Goal: Task Accomplishment & Management: Use online tool/utility

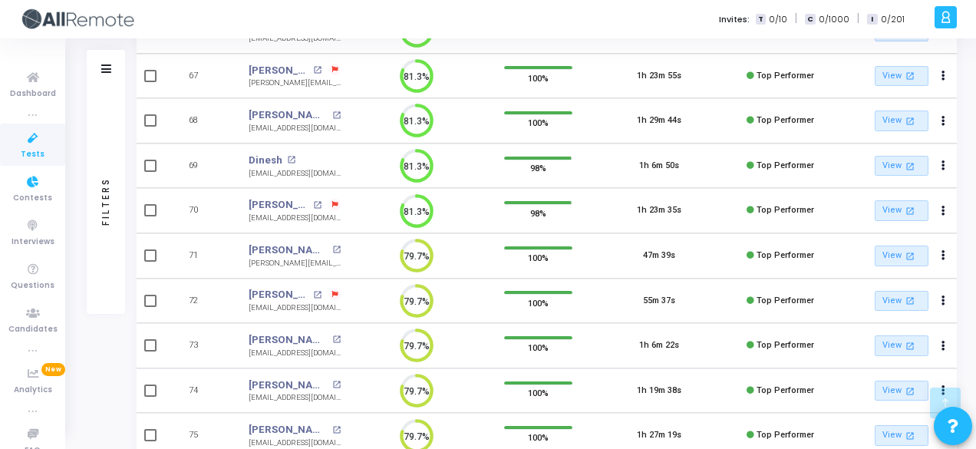
click at [69, 185] on div "Tests Frontend Developer (L4) Frontend Developer (L4) View Description Expires …" at bounding box center [522, 54] width 908 height 894
click at [44, 188] on icon at bounding box center [33, 182] width 32 height 19
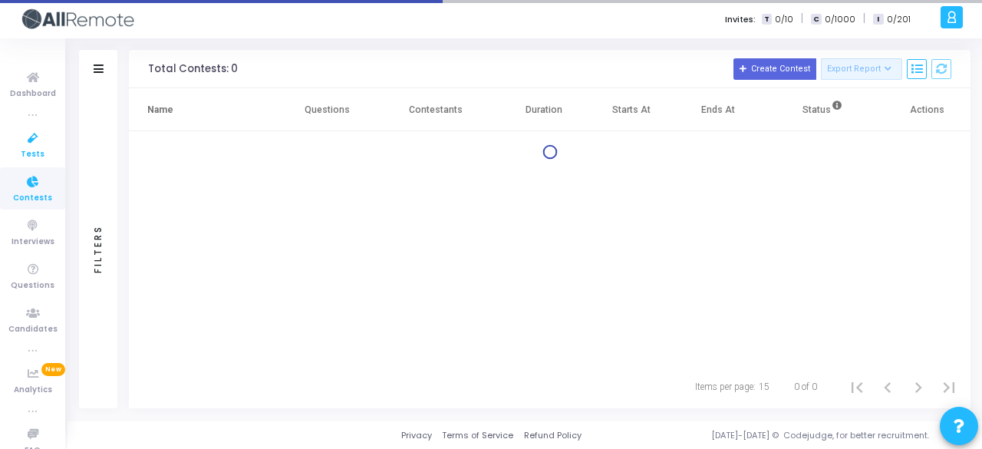
click at [26, 133] on icon at bounding box center [33, 138] width 32 height 19
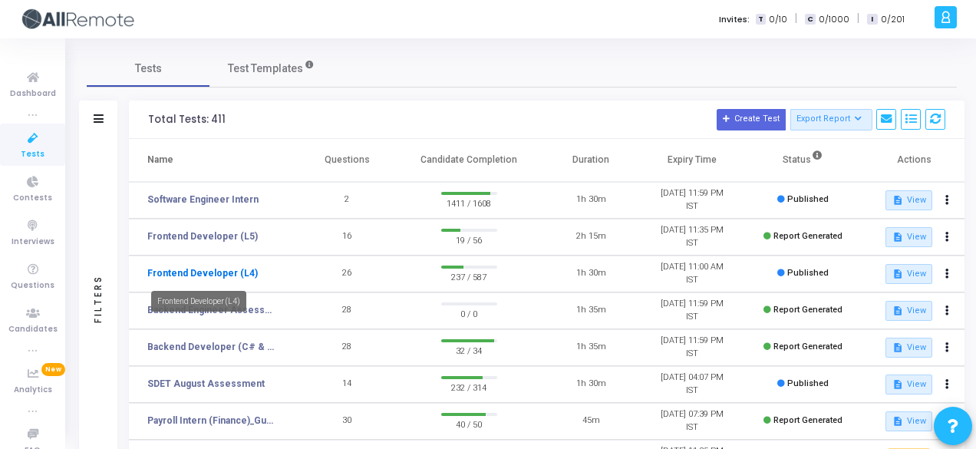
click at [190, 266] on link "Frontend Developer (L4)" at bounding box center [202, 273] width 110 height 14
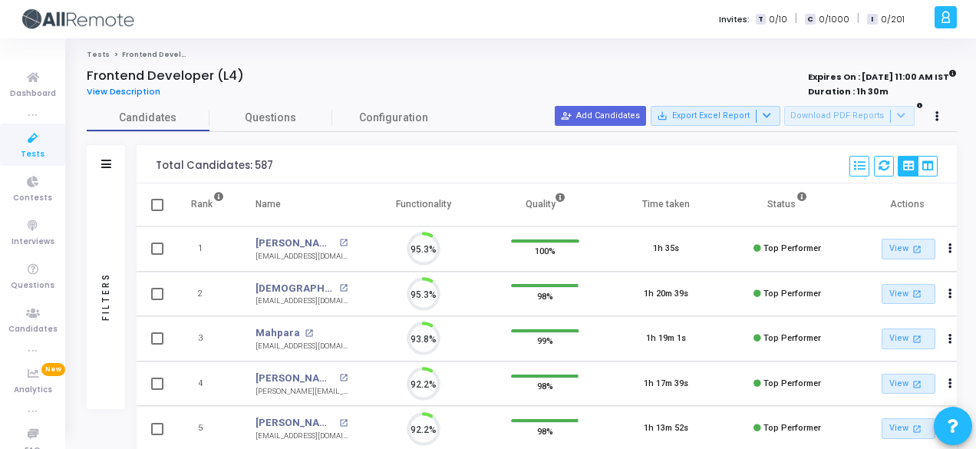
scroll to position [32, 38]
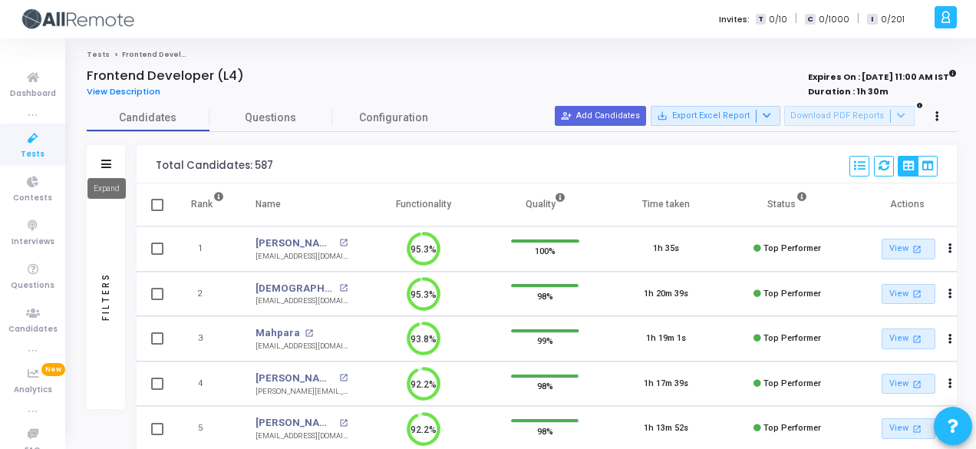
click at [108, 161] on icon at bounding box center [106, 164] width 10 height 8
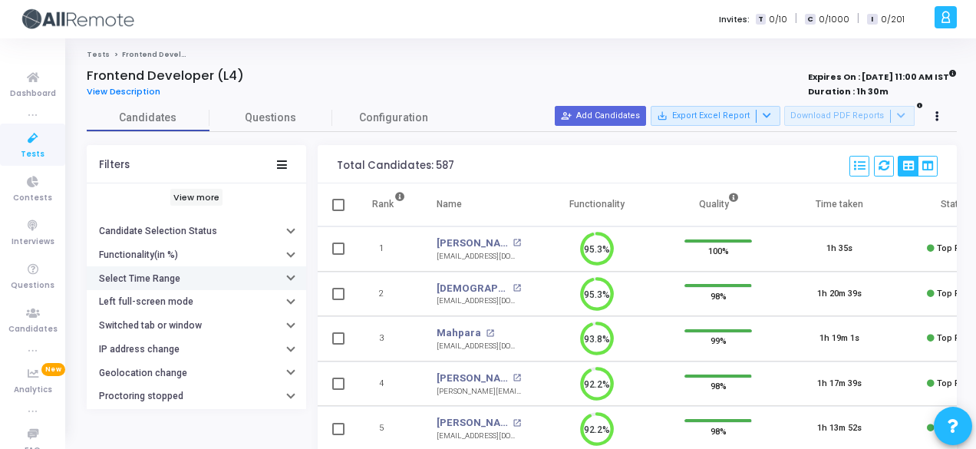
click at [170, 275] on h6 "Select Time Range" at bounding box center [139, 279] width 81 height 12
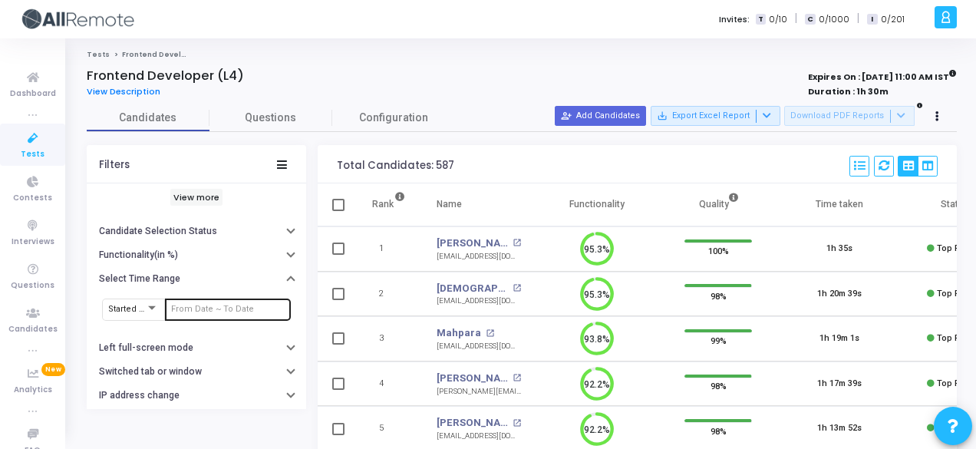
click at [205, 312] on div at bounding box center [228, 308] width 114 height 25
click at [203, 306] on input "text" at bounding box center [228, 309] width 114 height 9
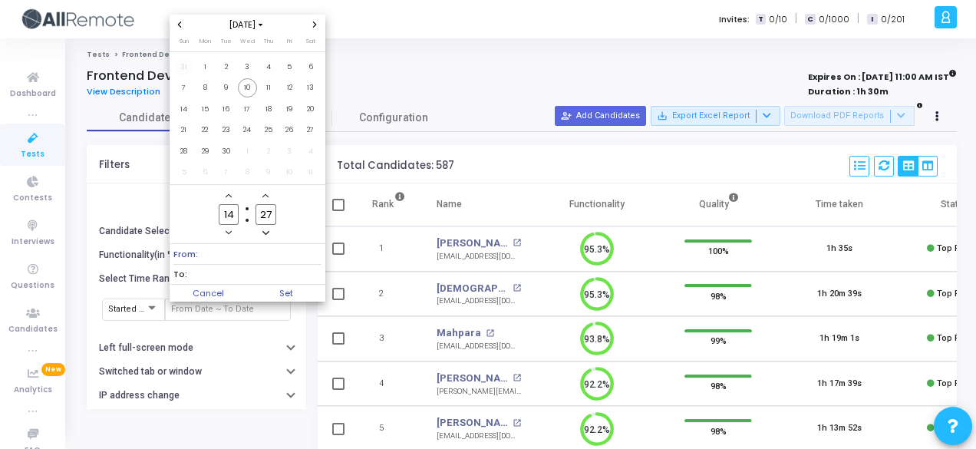
click at [188, 69] on span "31" at bounding box center [183, 67] width 19 height 19
click at [315, 28] on icon "Next month" at bounding box center [314, 24] width 6 height 6
click at [247, 88] on span "10" at bounding box center [247, 87] width 19 height 19
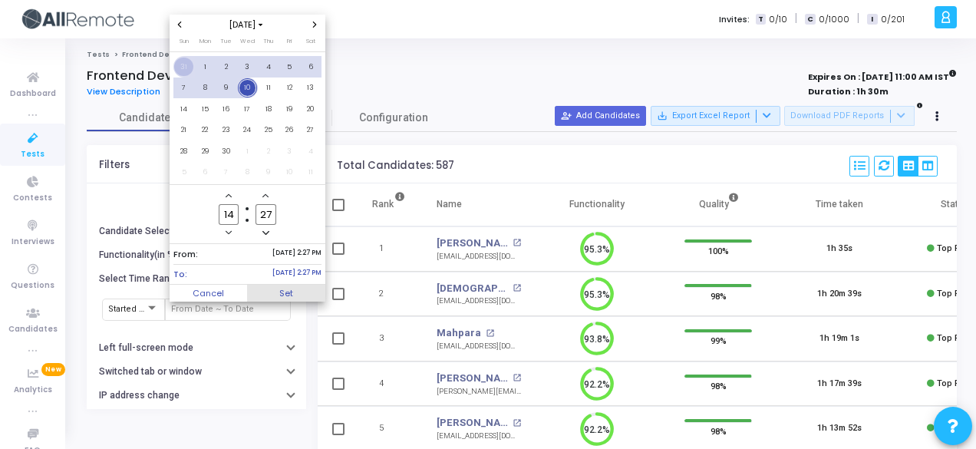
click at [299, 297] on span "Set" at bounding box center [286, 293] width 78 height 17
type input "8/31/2025, 2:27 PM - 9/10/2025, 2:27 PM"
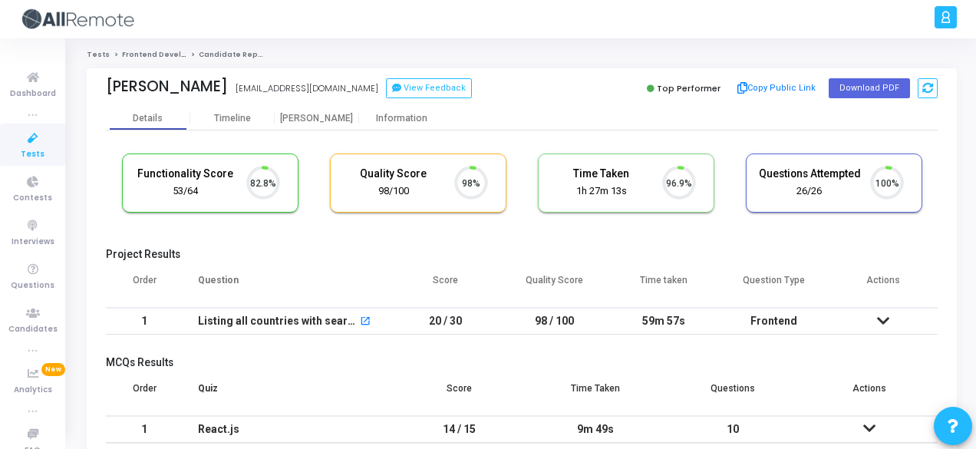
scroll to position [32, 38]
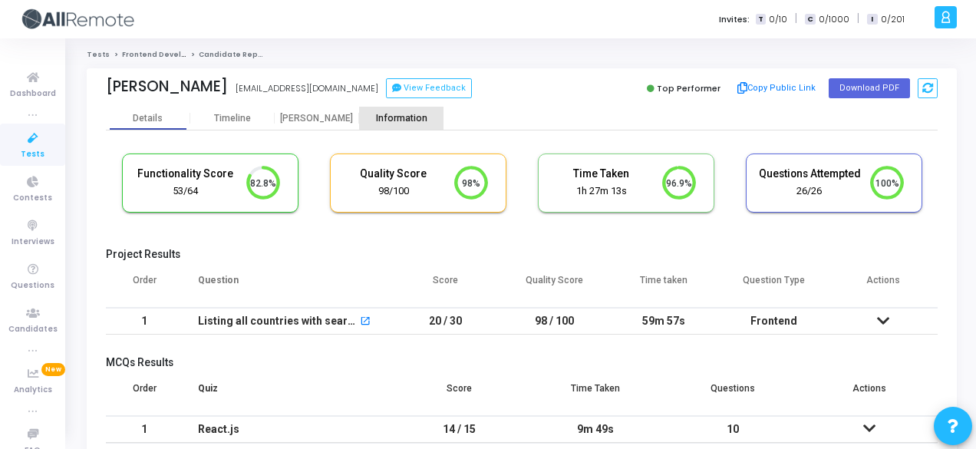
click at [408, 117] on div "Information" at bounding box center [401, 119] width 84 height 12
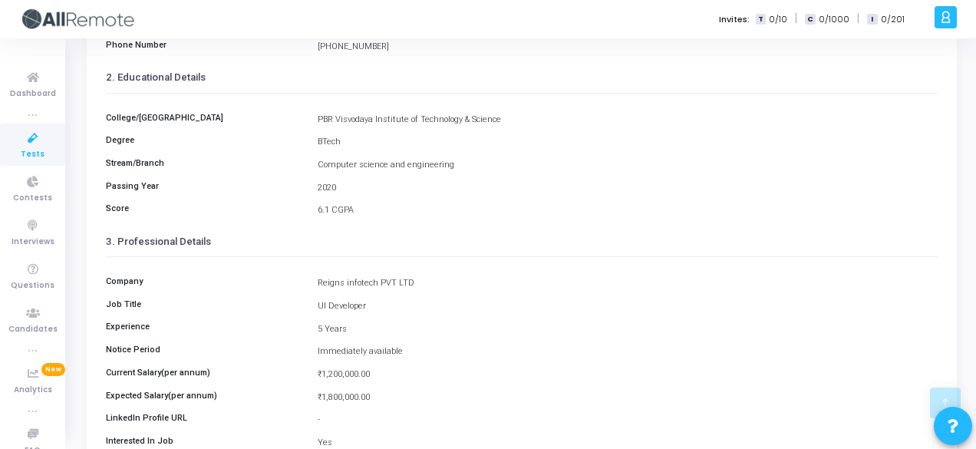
scroll to position [248, 0]
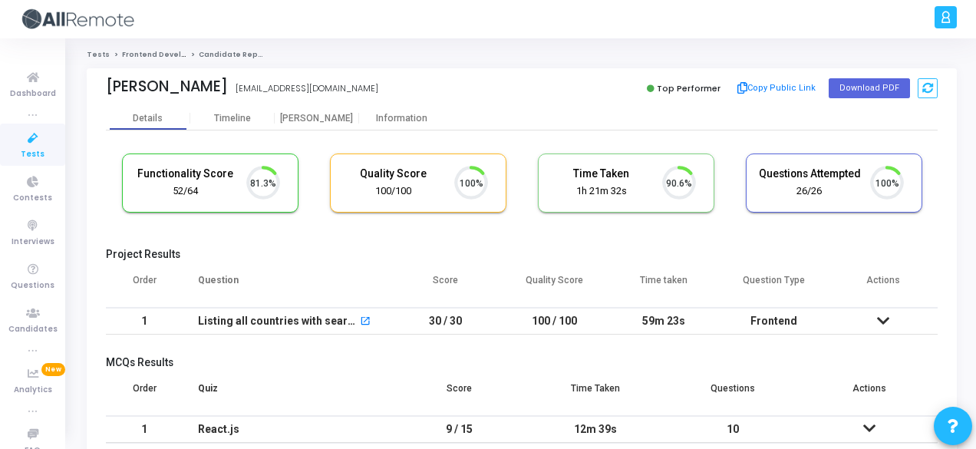
scroll to position [32, 38]
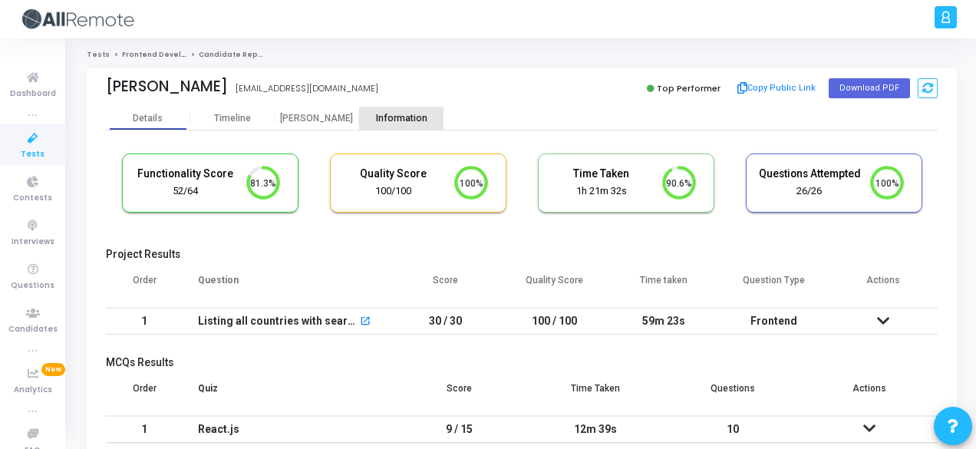
click at [390, 120] on div "Information" at bounding box center [401, 119] width 84 height 12
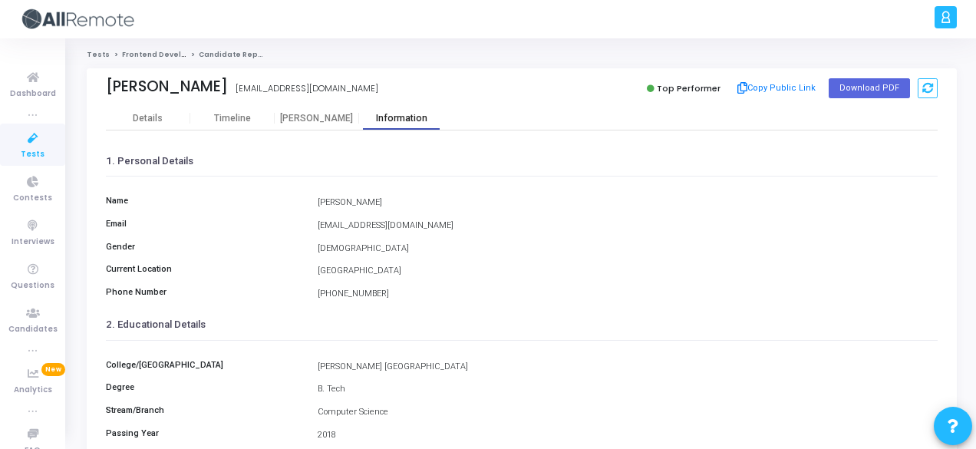
scroll to position [353, 0]
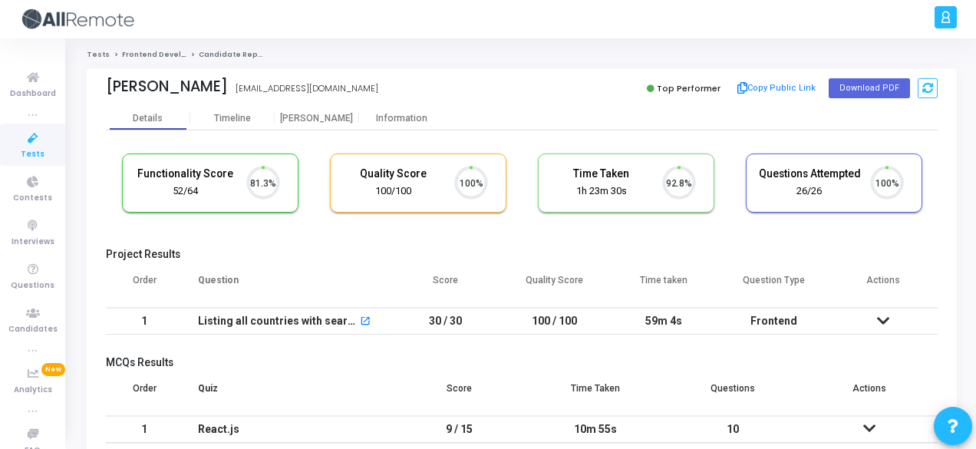
scroll to position [32, 38]
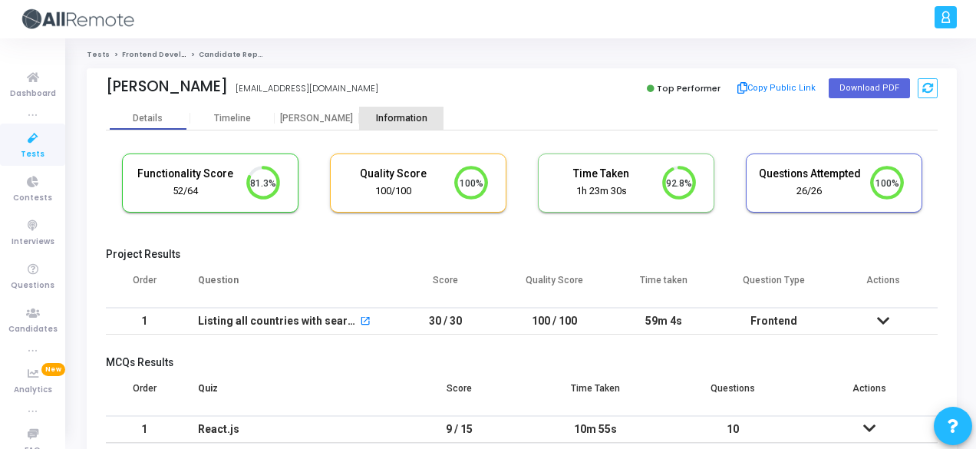
click at [390, 117] on div "Information" at bounding box center [401, 119] width 84 height 12
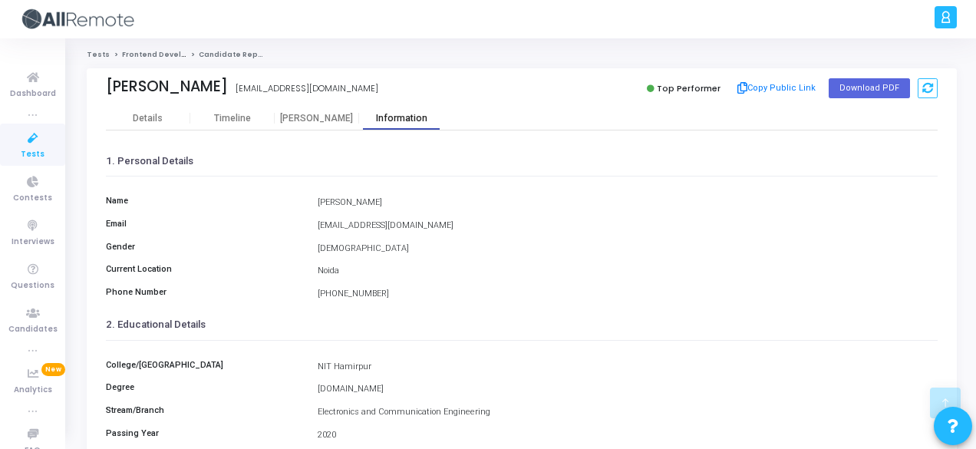
scroll to position [353, 0]
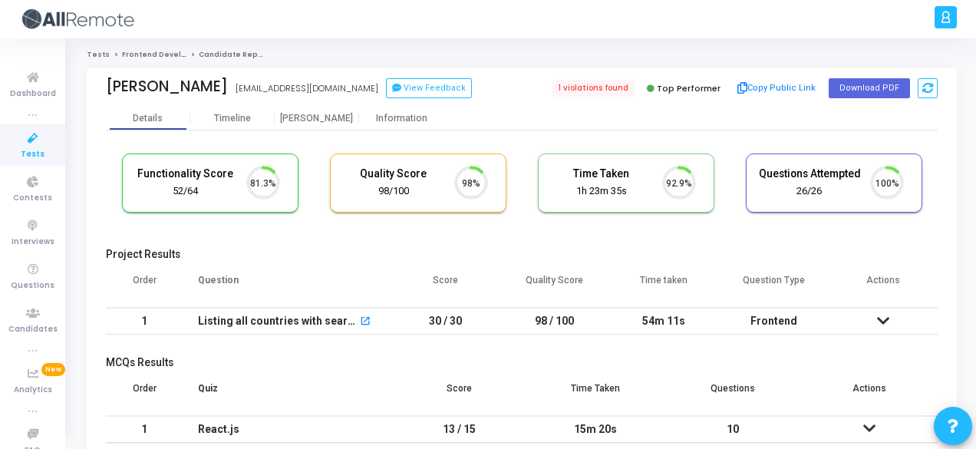
scroll to position [32, 38]
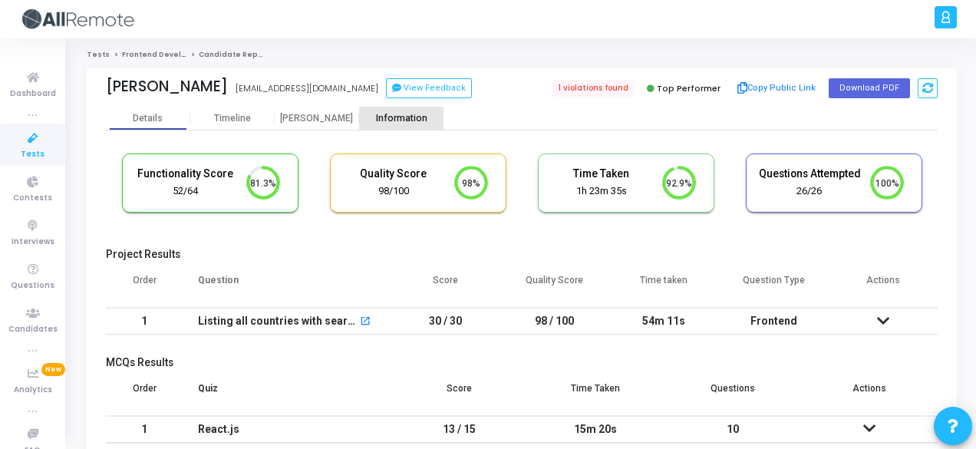
click at [394, 110] on div "Information" at bounding box center [401, 118] width 84 height 23
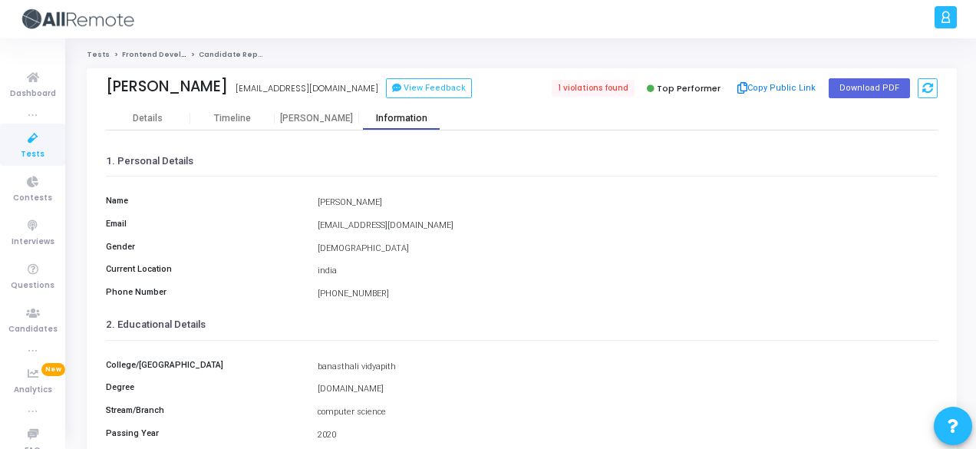
scroll to position [353, 0]
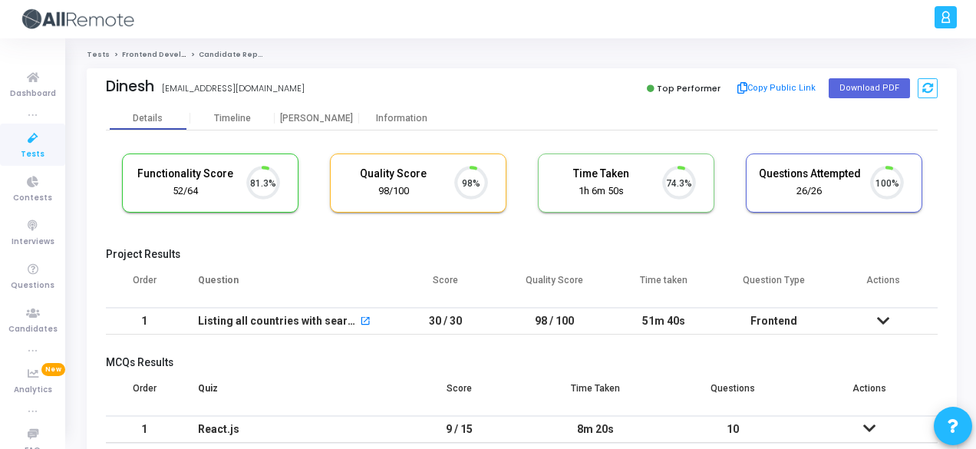
scroll to position [32, 38]
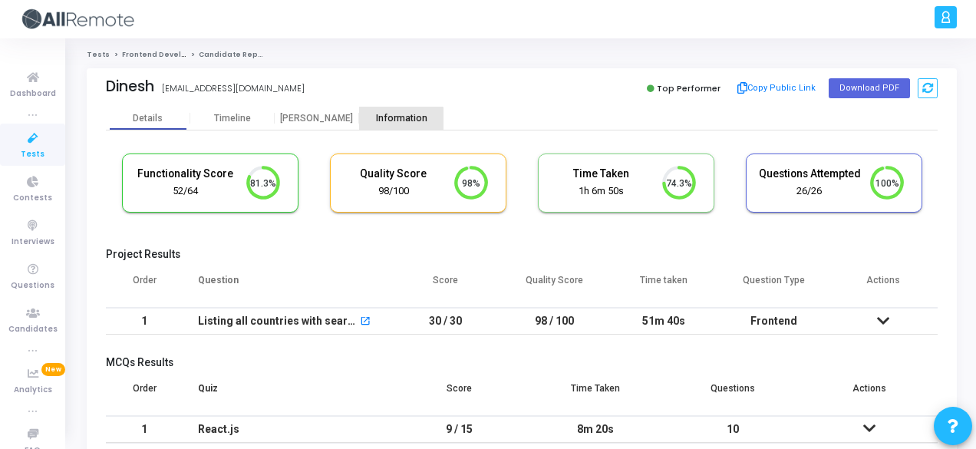
click at [397, 120] on div "Information" at bounding box center [401, 119] width 84 height 12
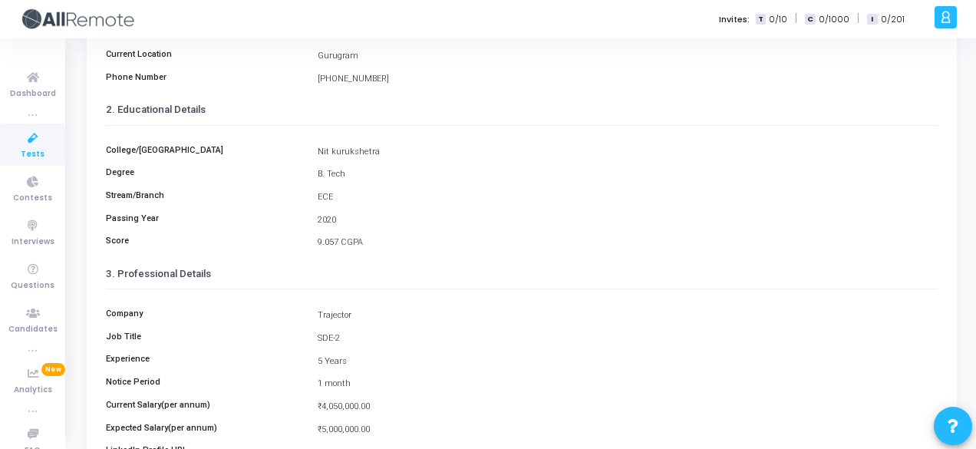
scroll to position [353, 0]
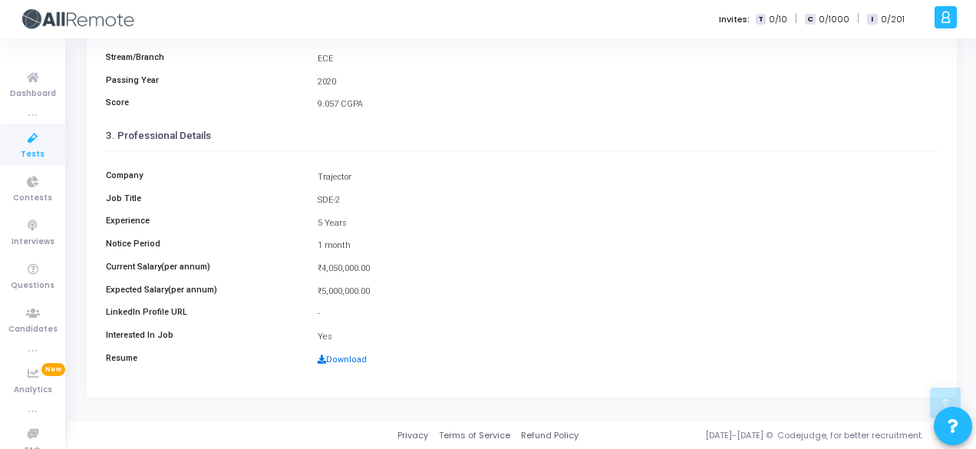
click at [328, 357] on link "Download" at bounding box center [342, 359] width 49 height 10
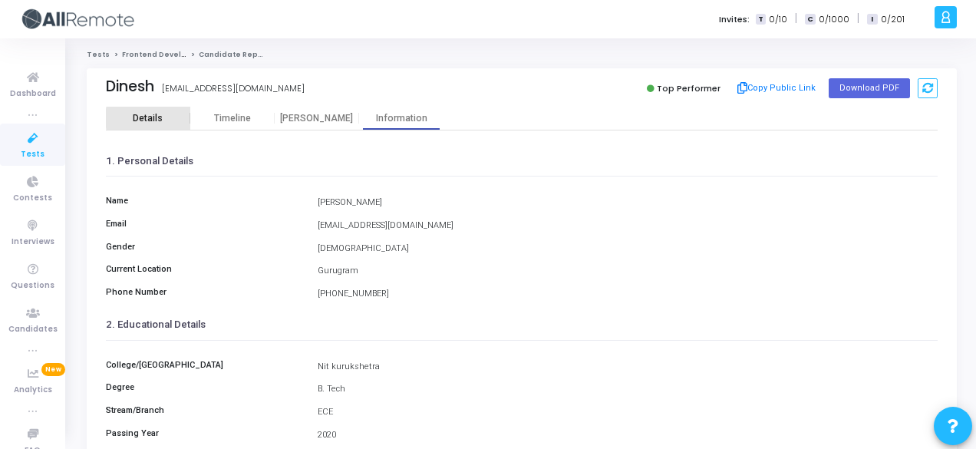
click at [167, 118] on div "Details" at bounding box center [148, 119] width 84 height 12
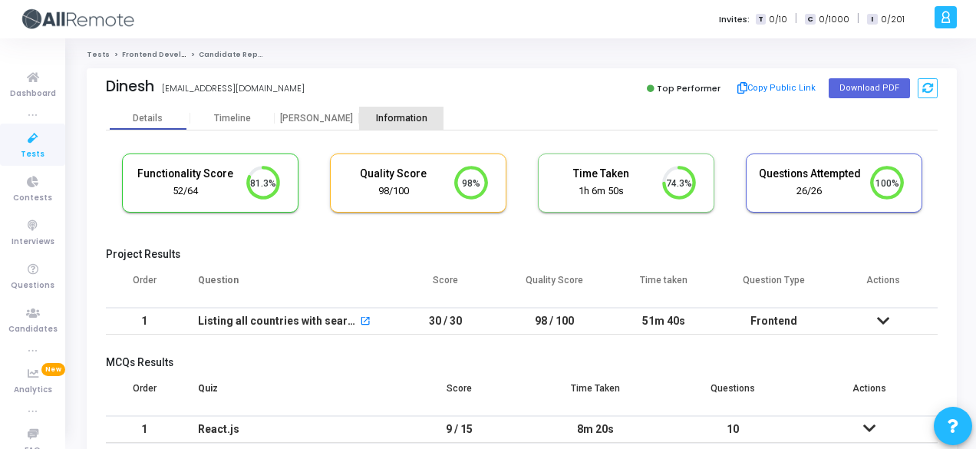
click at [416, 108] on div "Information" at bounding box center [401, 118] width 84 height 23
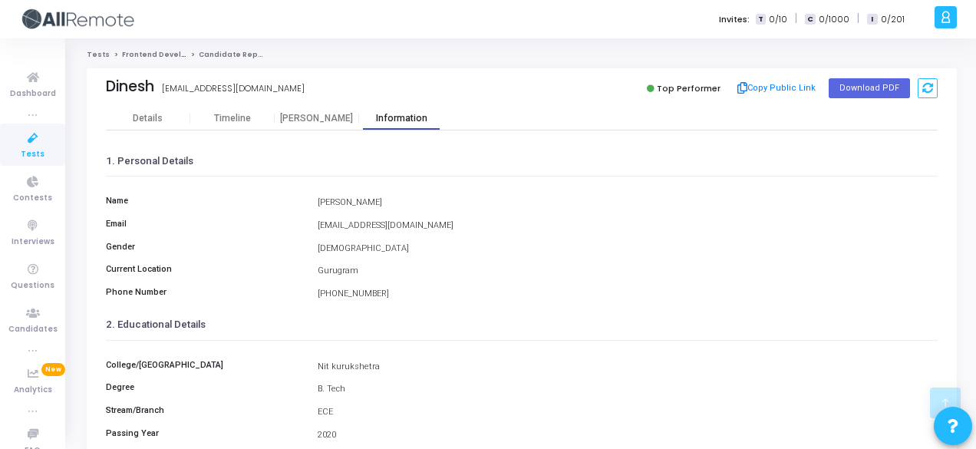
scroll to position [353, 0]
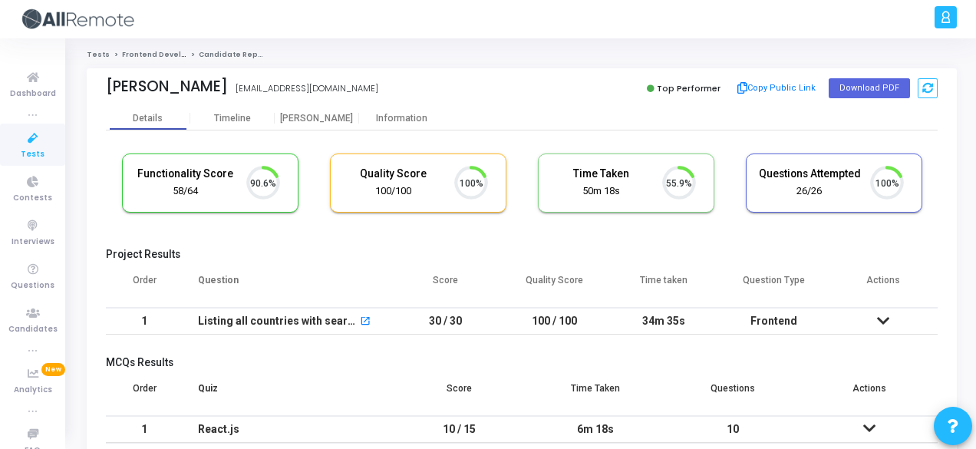
scroll to position [32, 38]
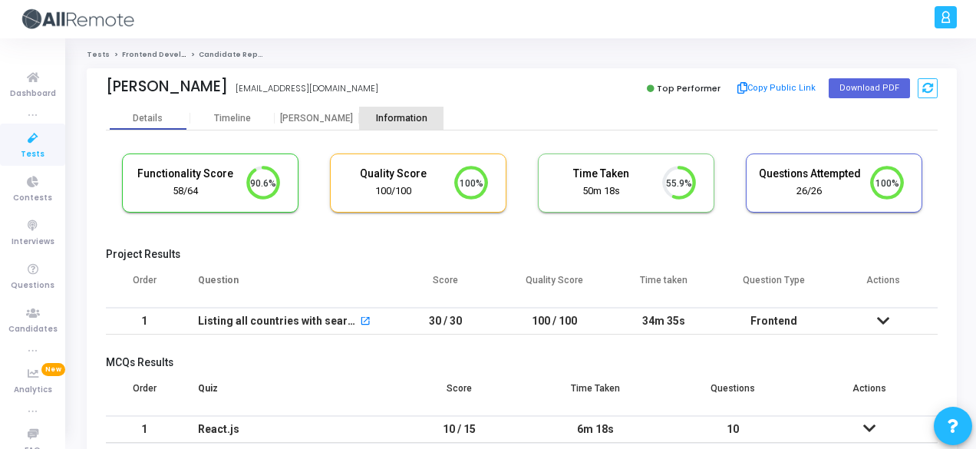
click at [405, 114] on div "Information" at bounding box center [401, 119] width 84 height 12
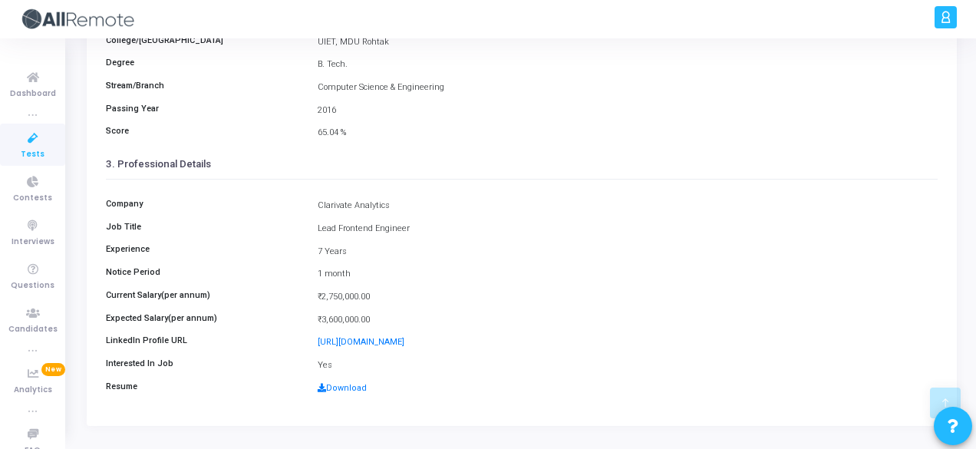
scroll to position [325, 0]
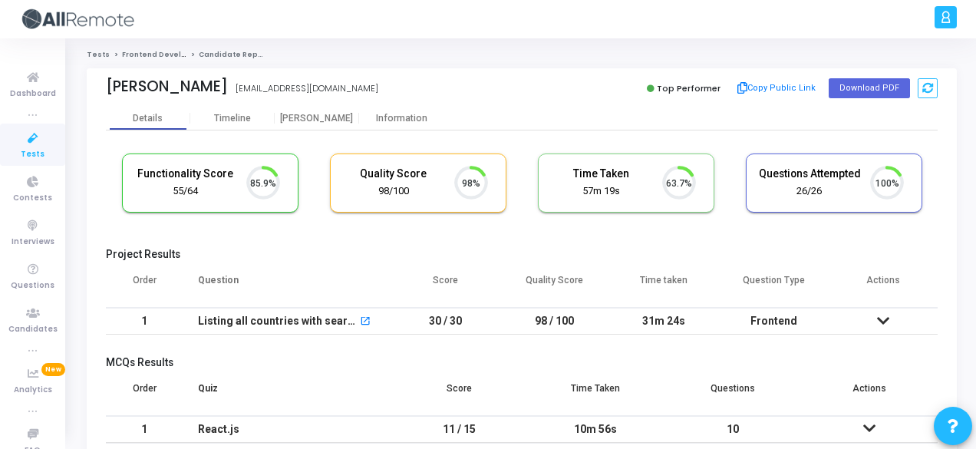
scroll to position [32, 38]
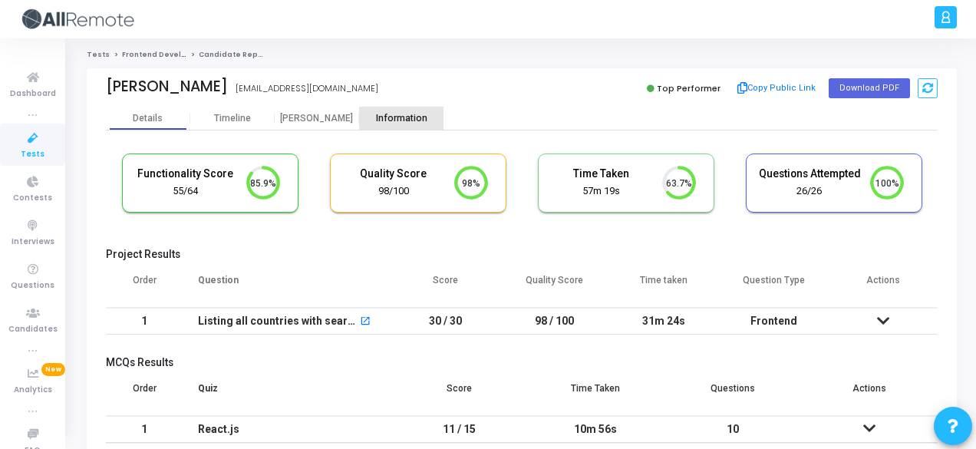
click at [405, 117] on div "Information" at bounding box center [401, 119] width 84 height 12
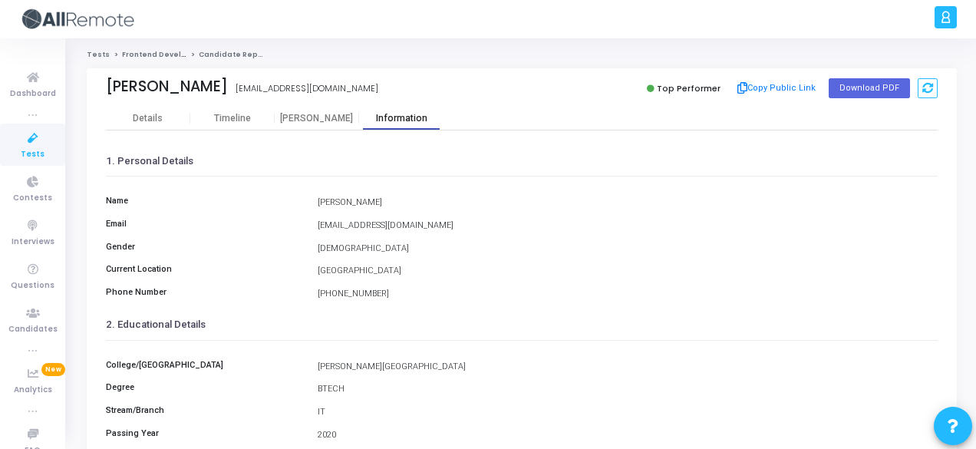
scroll to position [353, 0]
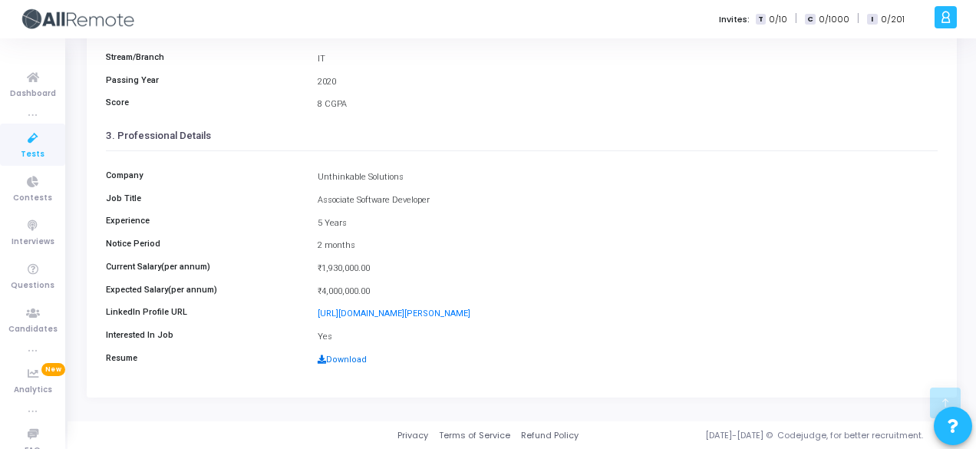
click at [345, 358] on link "Download" at bounding box center [342, 359] width 49 height 10
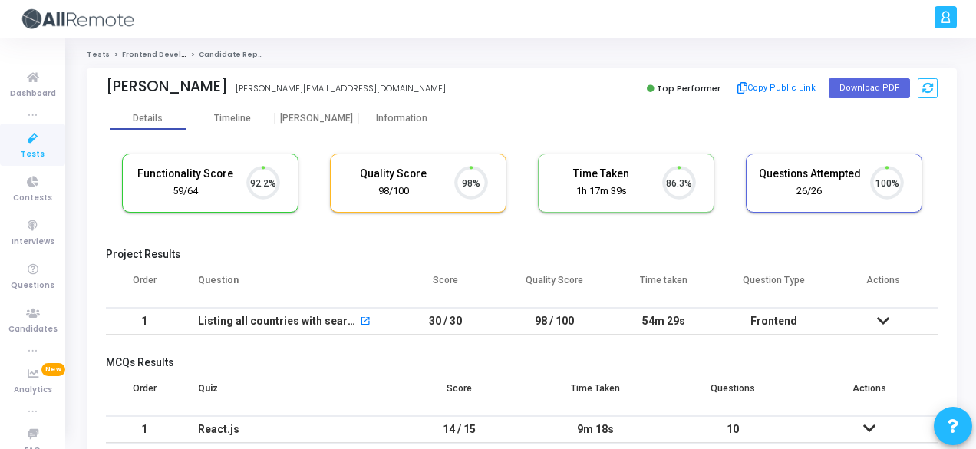
scroll to position [32, 38]
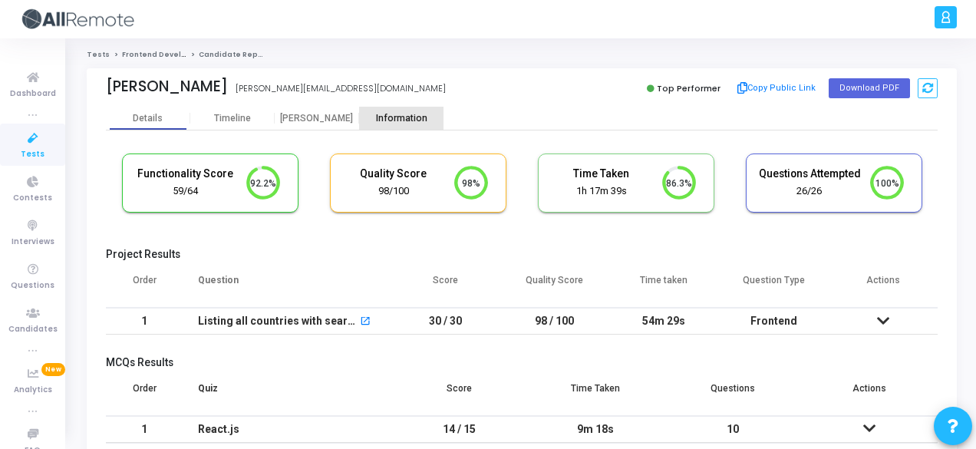
click at [401, 116] on div "Information" at bounding box center [401, 119] width 84 height 12
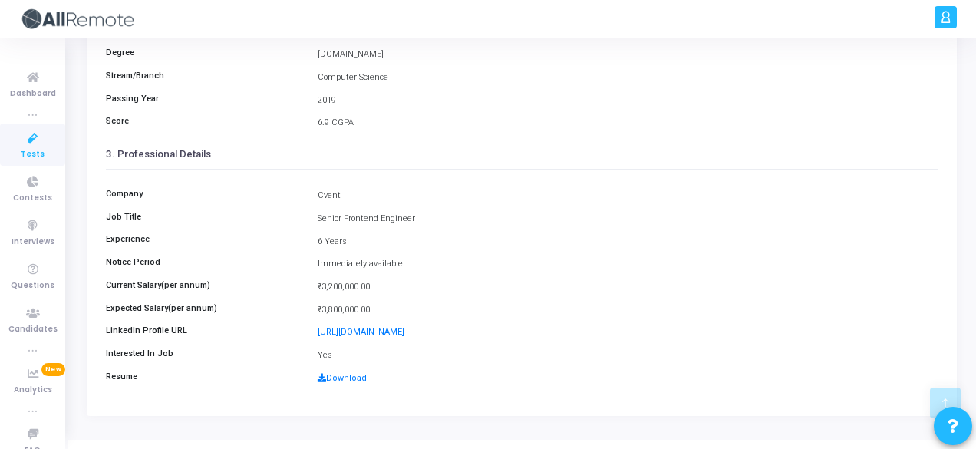
scroll to position [353, 0]
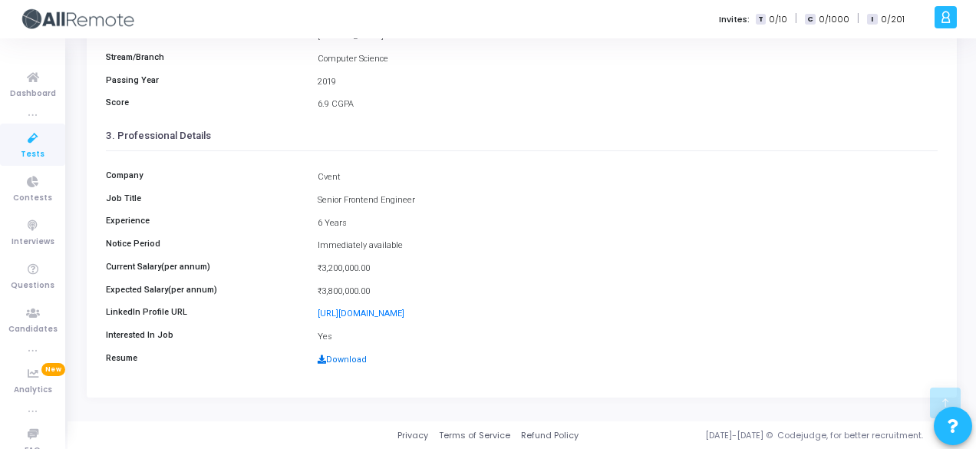
click at [336, 361] on link "Download" at bounding box center [342, 359] width 49 height 10
